Goal: Transaction & Acquisition: Book appointment/travel/reservation

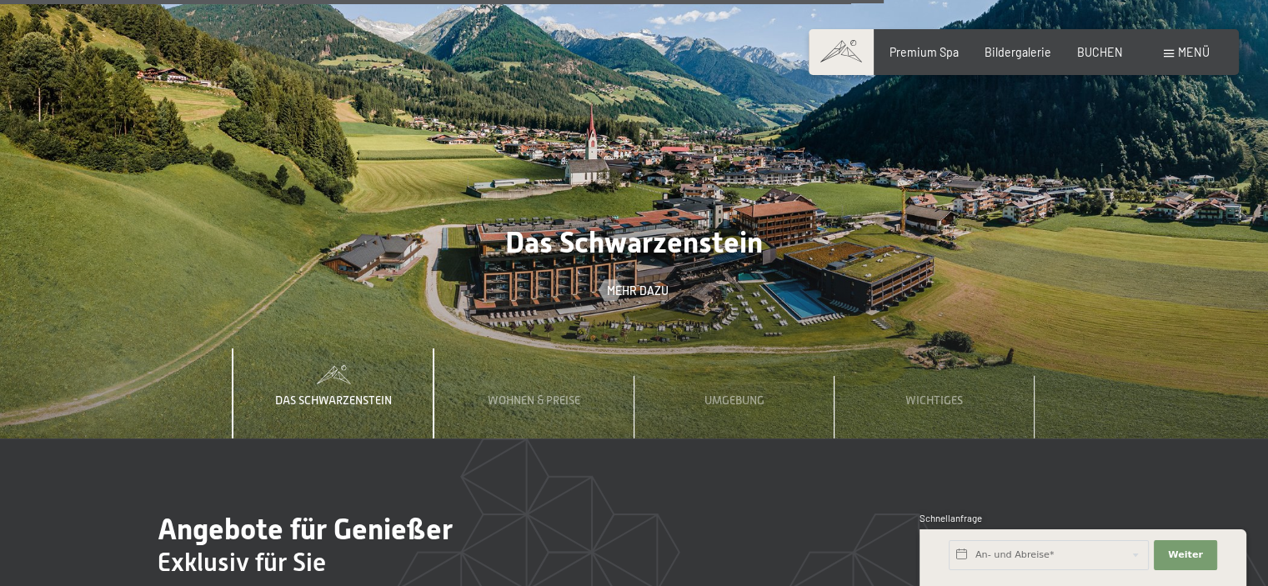
scroll to position [4920, 0]
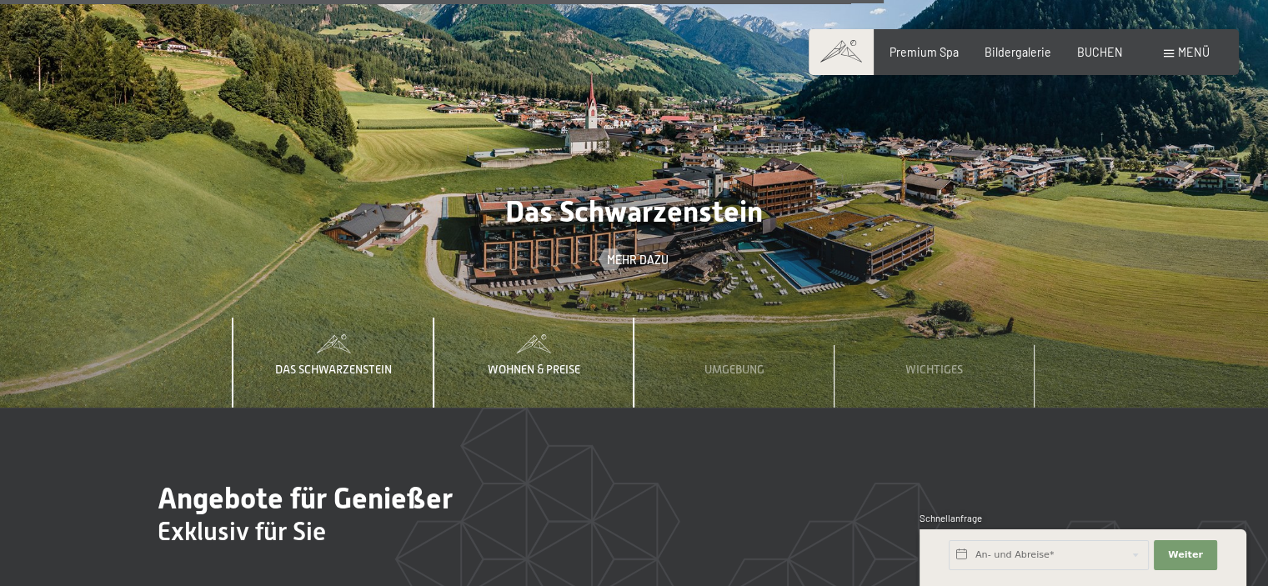
click at [545, 363] on span "Wohnen & Preise" at bounding box center [534, 369] width 93 height 13
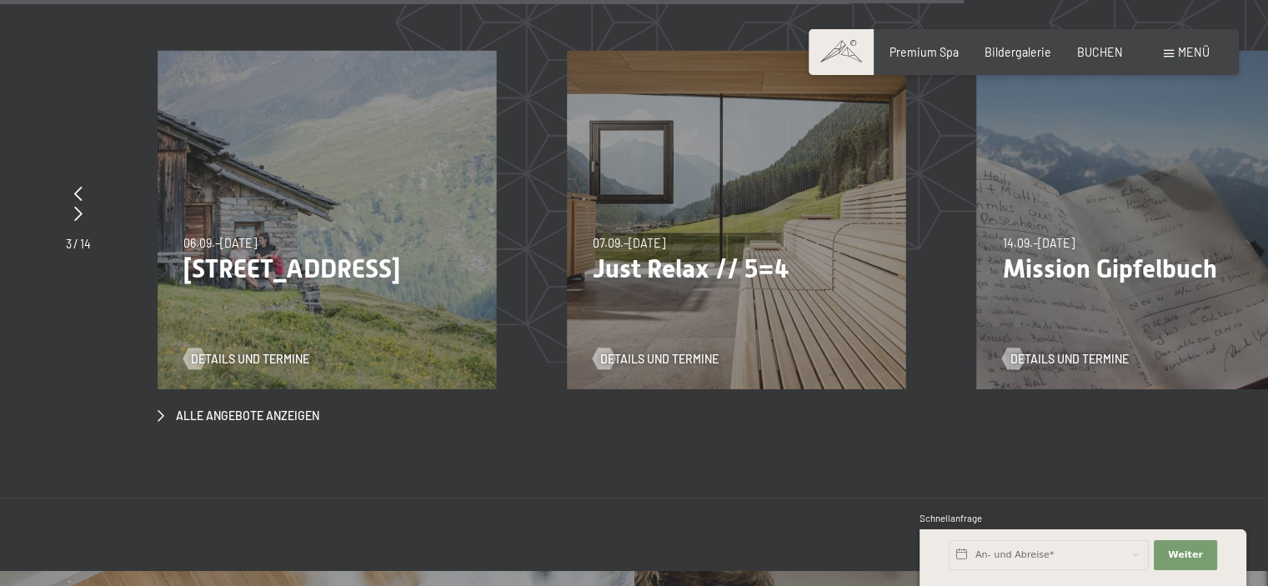
scroll to position [5504, 0]
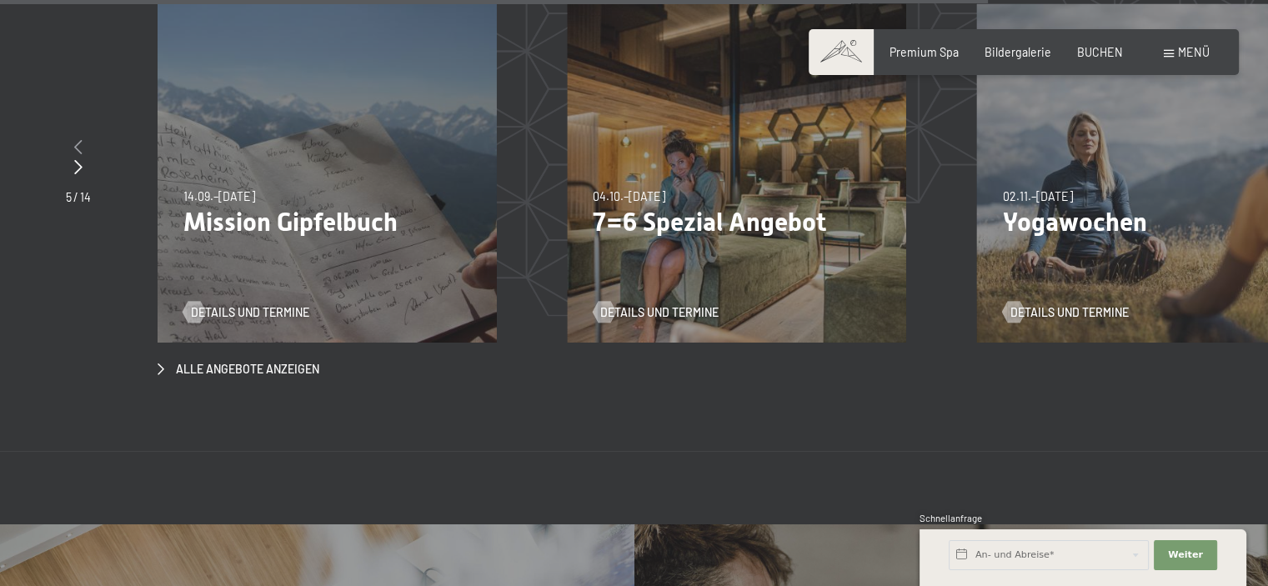
click at [79, 139] on icon at bounding box center [78, 146] width 8 height 15
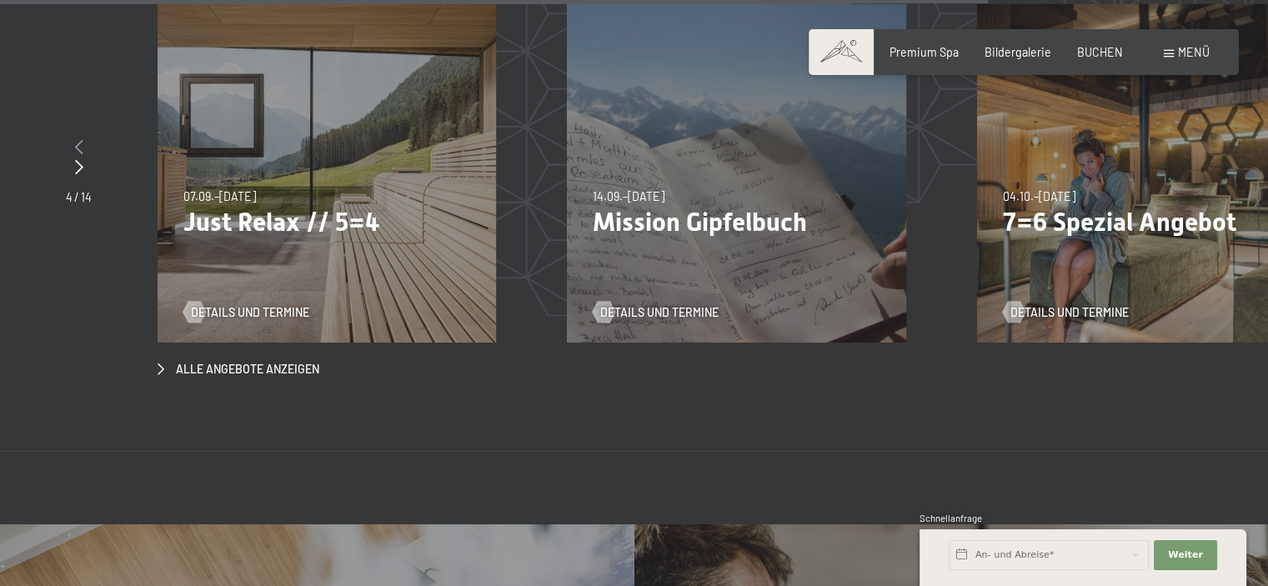
click at [79, 139] on icon at bounding box center [79, 146] width 8 height 15
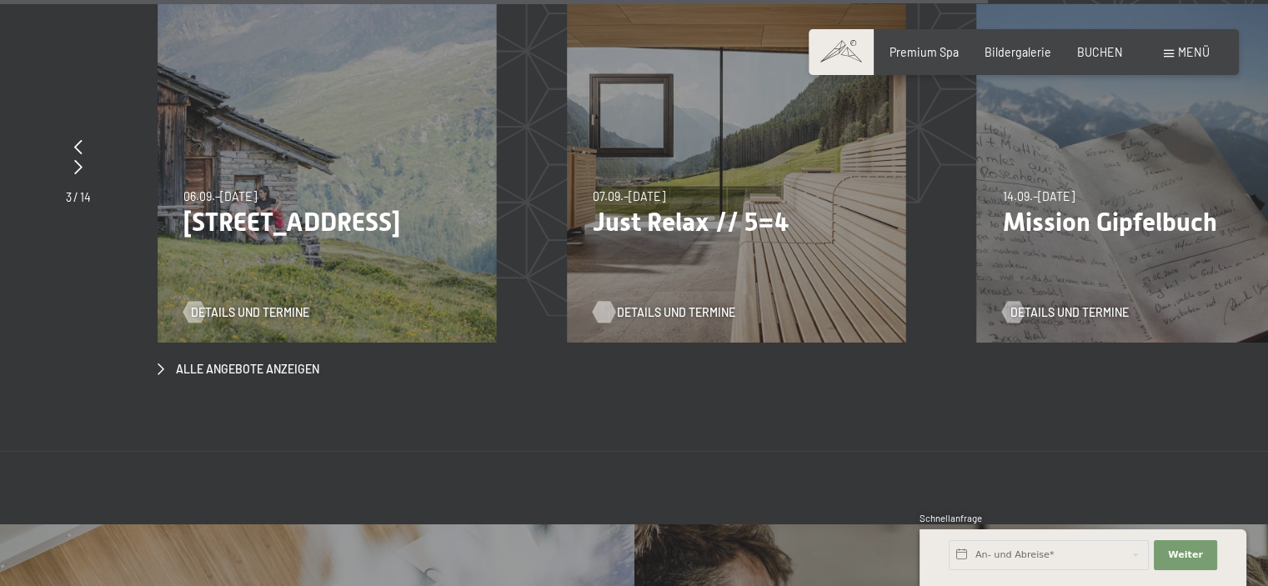
click at [664, 304] on span "Details und Termine" at bounding box center [676, 312] width 118 height 17
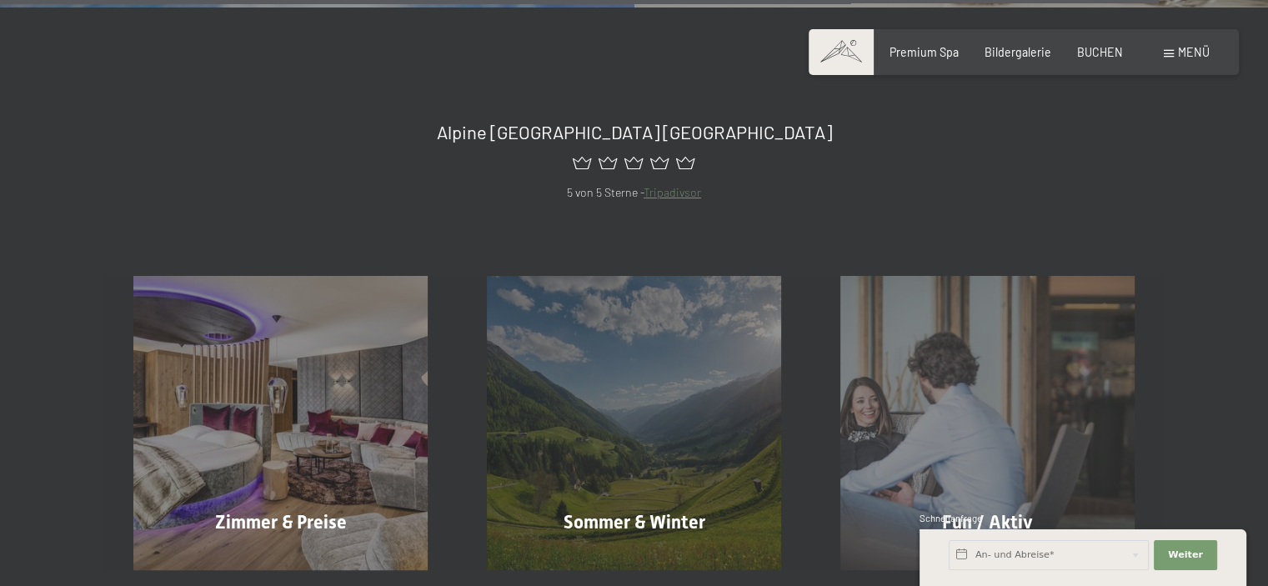
scroll to position [6556, 0]
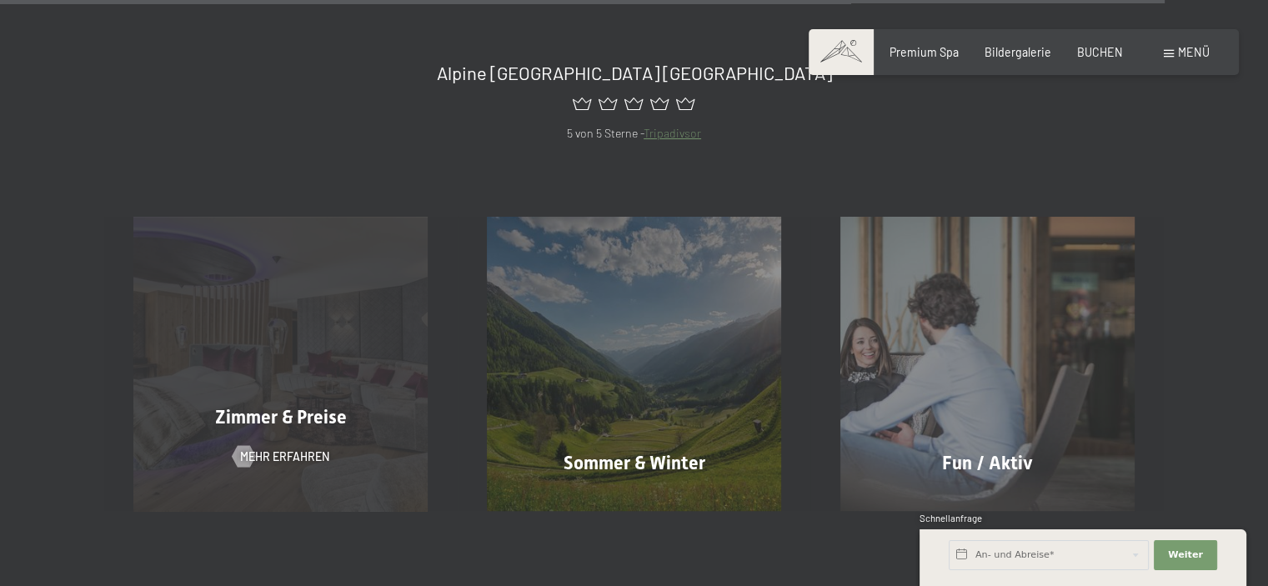
click at [249, 407] on span "Zimmer & Preise" at bounding box center [281, 417] width 132 height 21
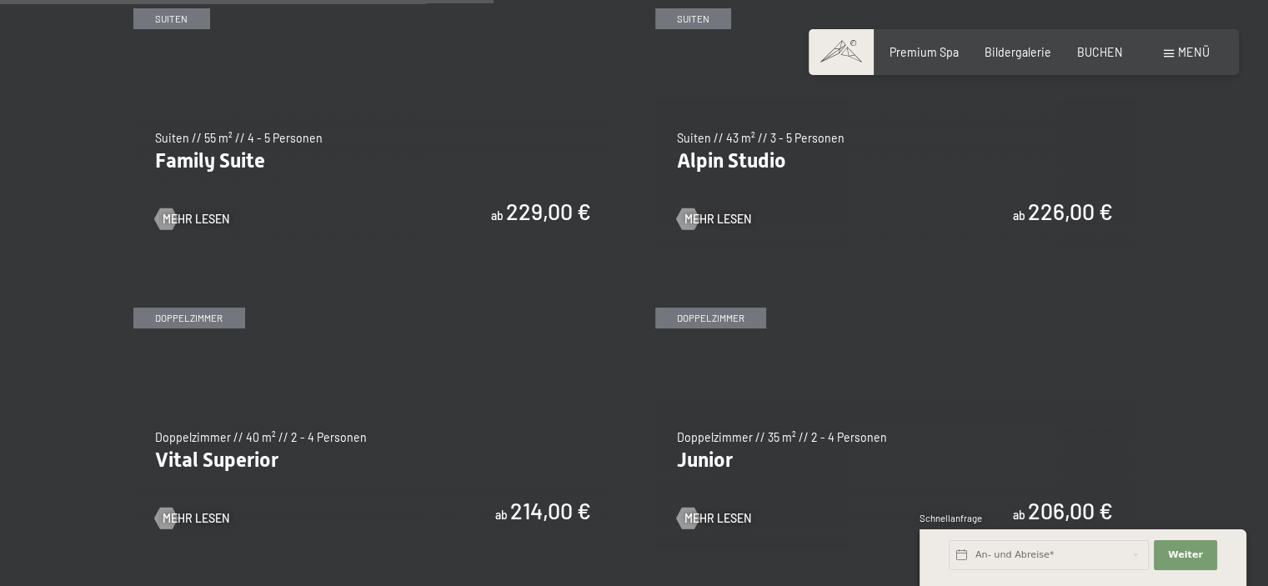
scroll to position [2001, 0]
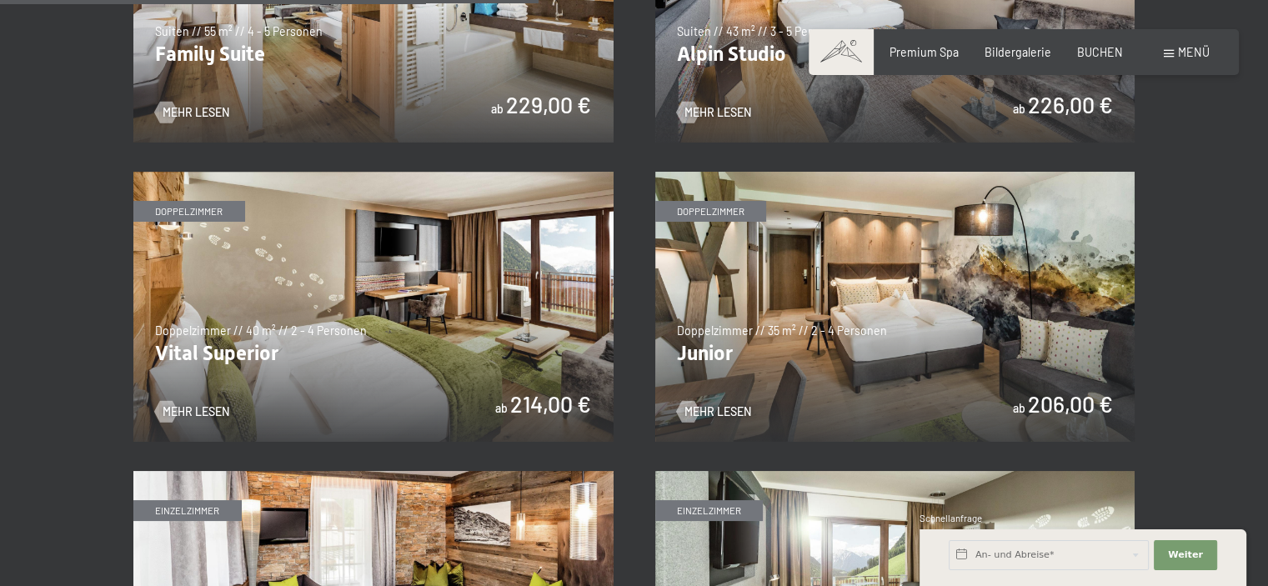
click at [296, 256] on img at bounding box center [373, 307] width 480 height 270
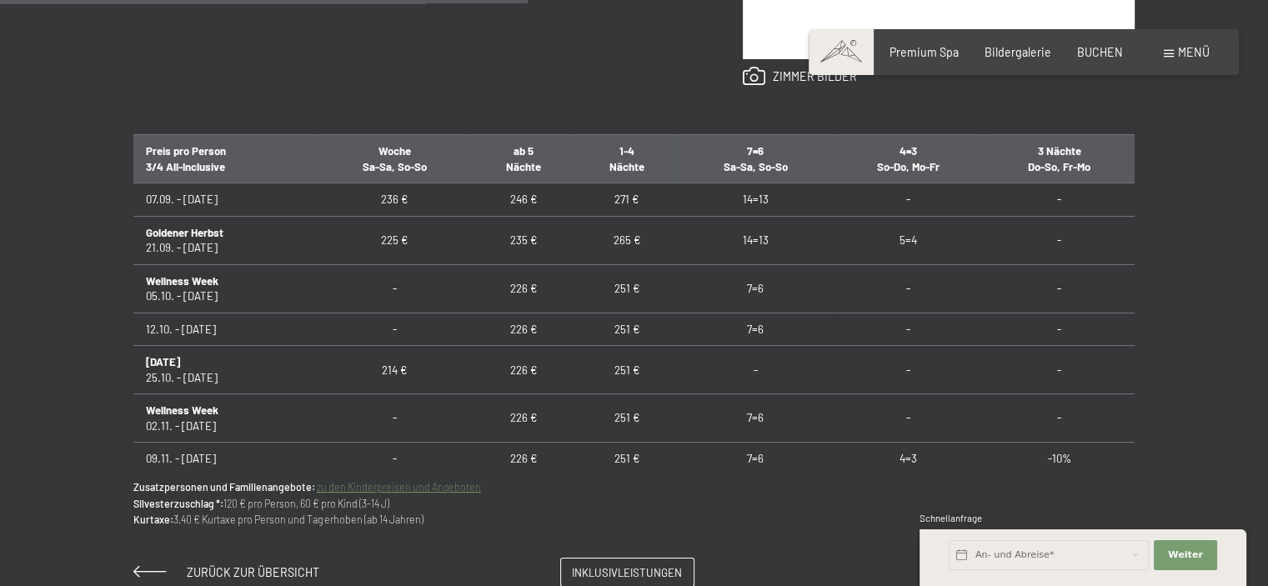
scroll to position [1001, 0]
